Goal: Complete application form

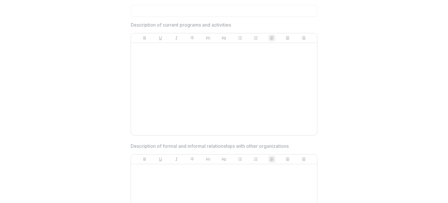
scroll to position [350, 0]
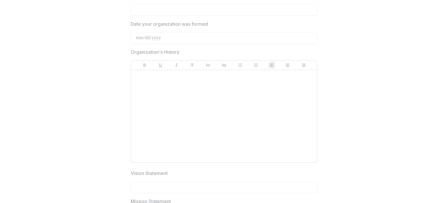
click at [175, 104] on div at bounding box center [223, 116] width 181 height 88
click at [170, 105] on div at bounding box center [223, 116] width 181 height 88
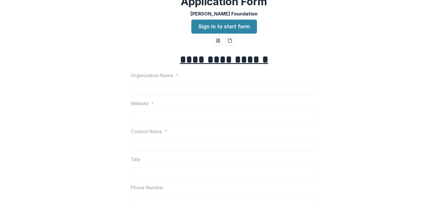
scroll to position [0, 0]
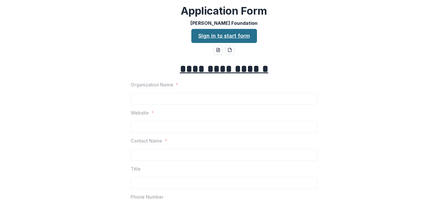
click at [227, 38] on link "Sign in to start form" at bounding box center [224, 36] width 66 height 14
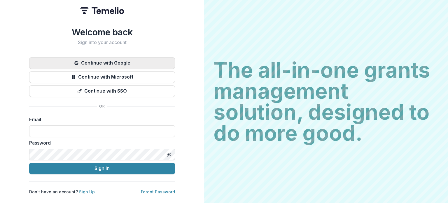
click at [127, 59] on button "Continue with Google" at bounding box center [102, 63] width 146 height 12
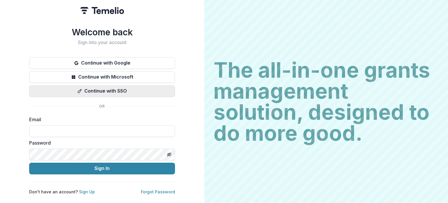
click at [103, 88] on button "Continue with SSO" at bounding box center [102, 91] width 146 height 12
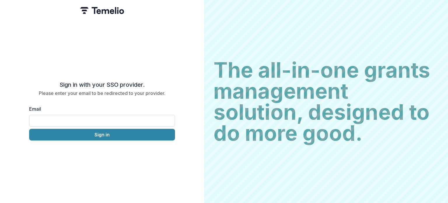
click at [75, 118] on input "Email" at bounding box center [102, 121] width 146 height 12
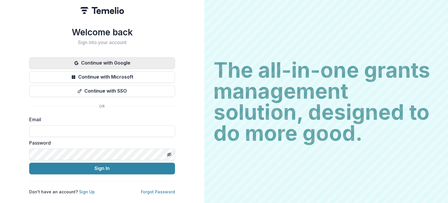
click at [96, 60] on button "Continue with Google" at bounding box center [102, 63] width 146 height 12
